Goal: Navigation & Orientation: Find specific page/section

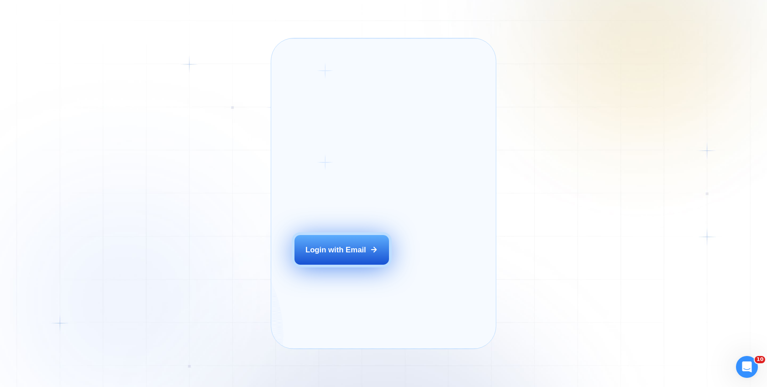
click at [344, 255] on div "Login with Email" at bounding box center [336, 250] width 61 height 11
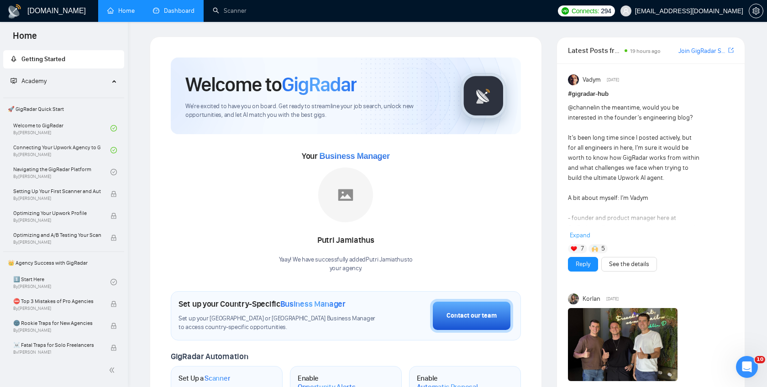
click at [175, 15] on link "Dashboard" at bounding box center [174, 11] width 42 height 8
